Goal: Task Accomplishment & Management: Use online tool/utility

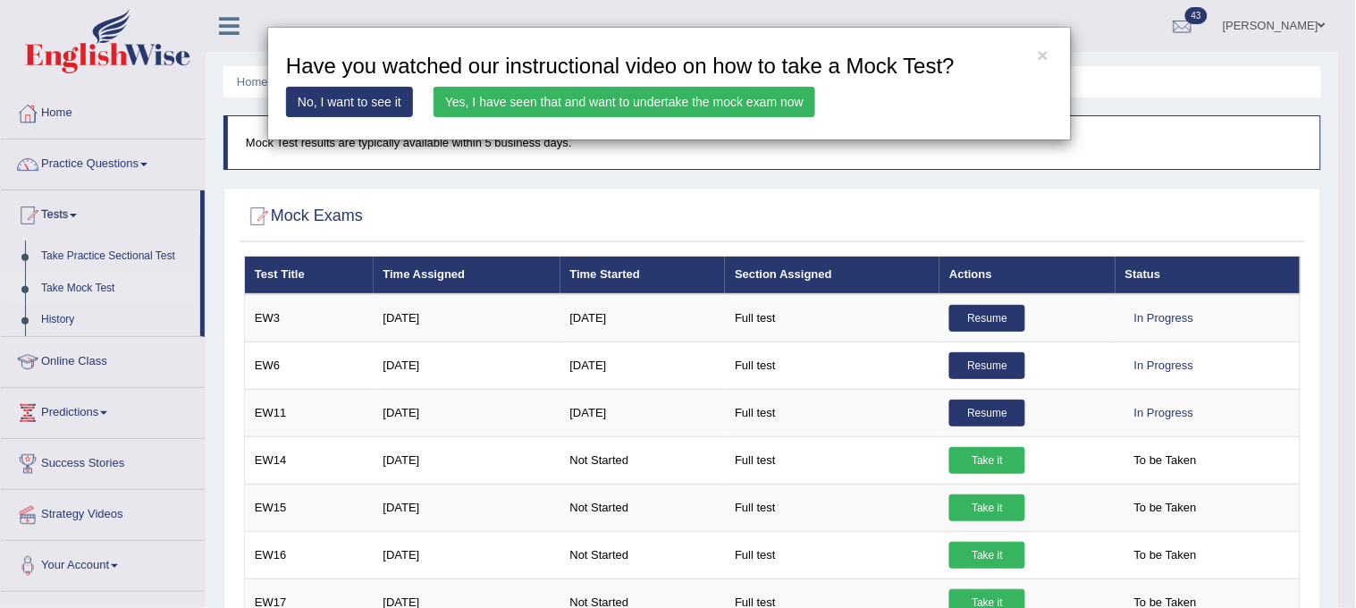
click at [707, 106] on link "Yes, I have seen that and want to undertake the mock exam now" at bounding box center [625, 102] width 382 height 30
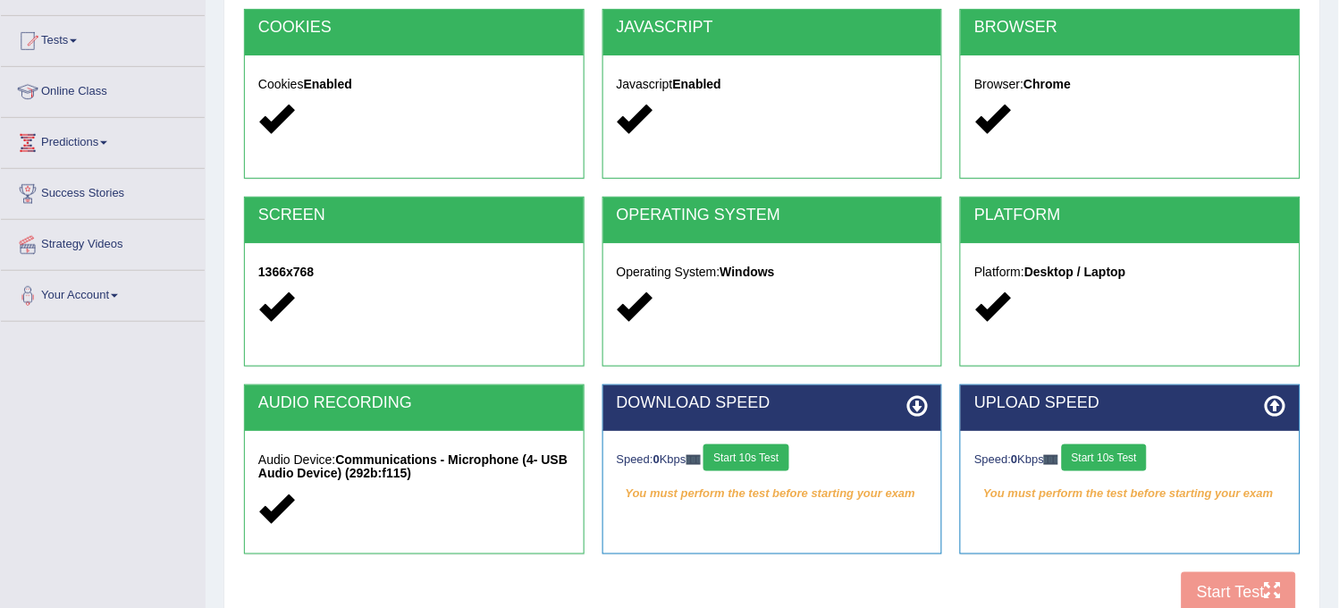
scroll to position [298, 0]
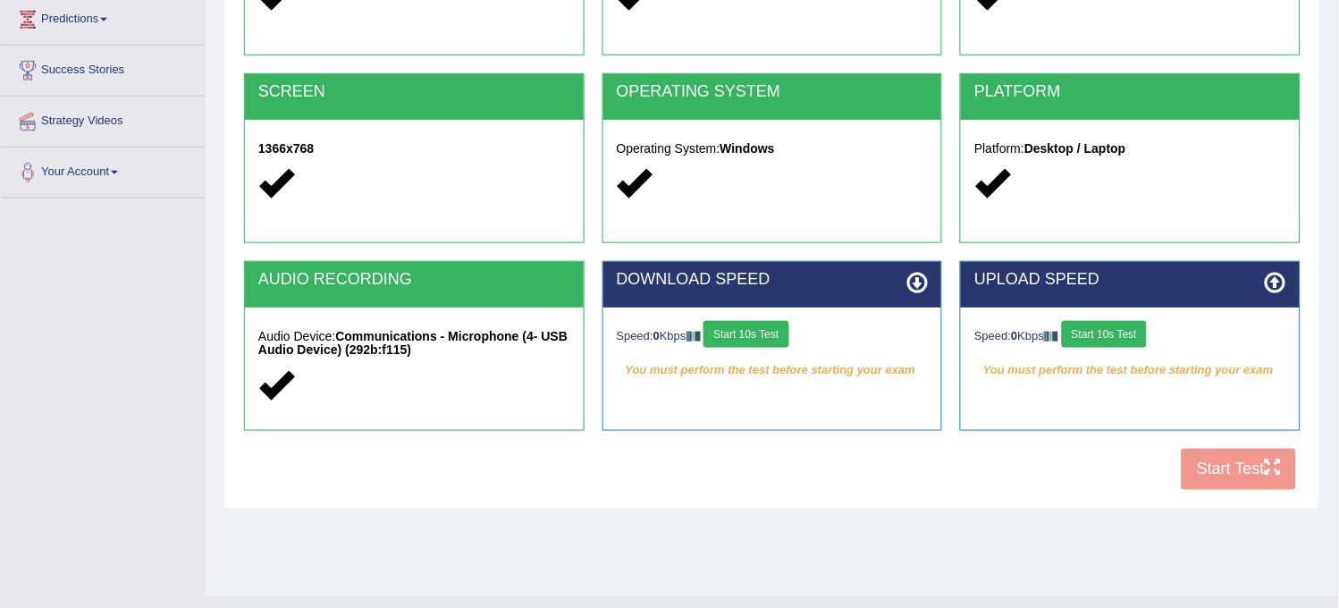
click at [752, 333] on button "Start 10s Test" at bounding box center [746, 334] width 85 height 27
click at [1093, 325] on button "Start 10s Test" at bounding box center [1104, 334] width 85 height 27
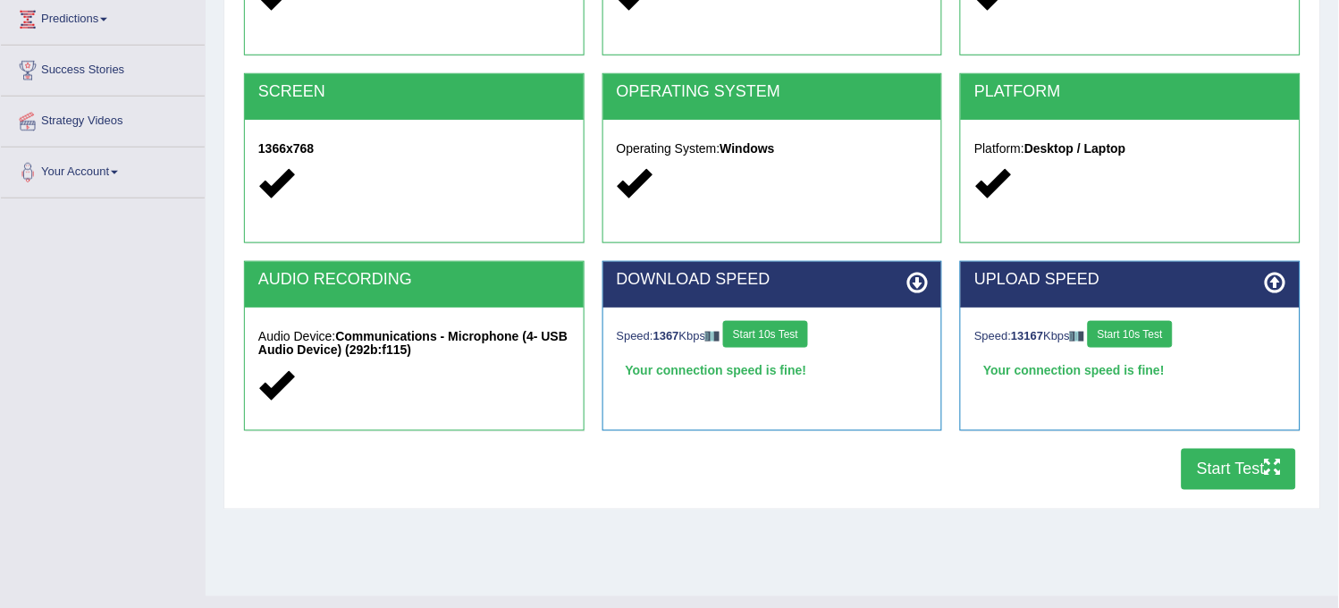
click at [1227, 477] on button "Start Test" at bounding box center [1239, 469] width 114 height 41
